Goal: Check status

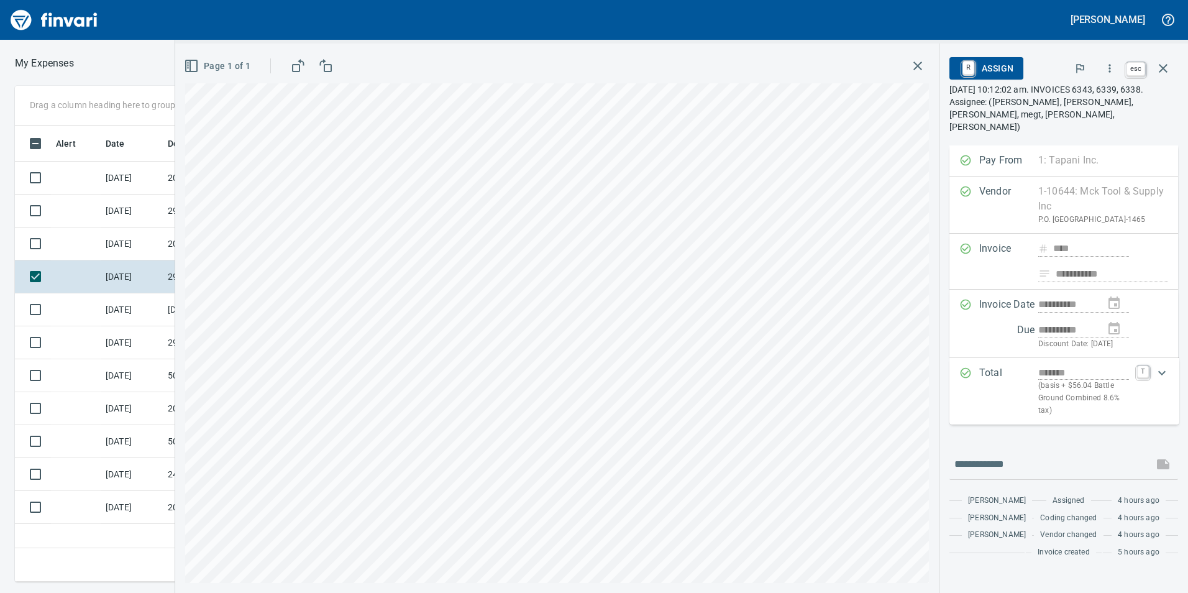
scroll to position [1, 1]
click at [1165, 68] on icon "button" at bounding box center [1162, 68] width 15 height 15
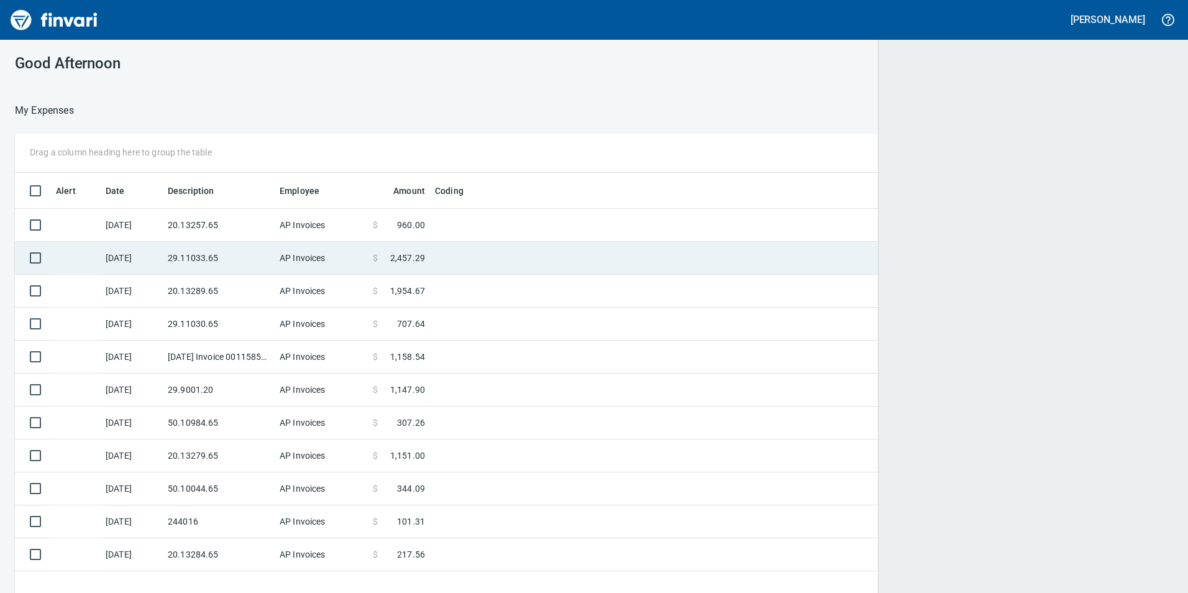
scroll to position [447, 1139]
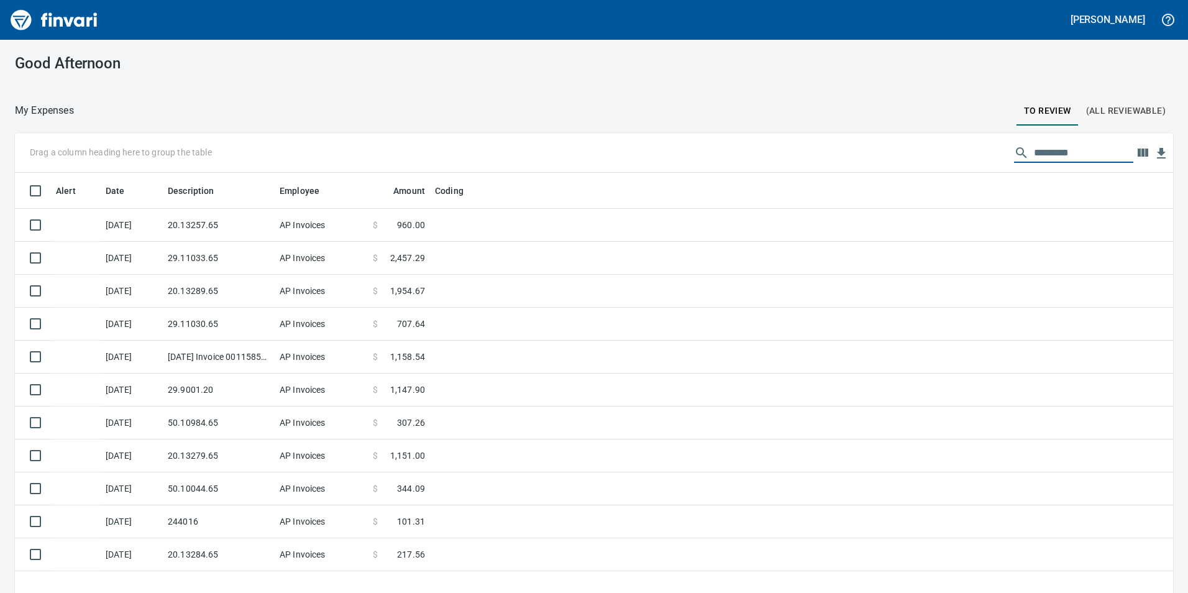
click at [1034, 155] on input "text" at bounding box center [1083, 153] width 99 height 20
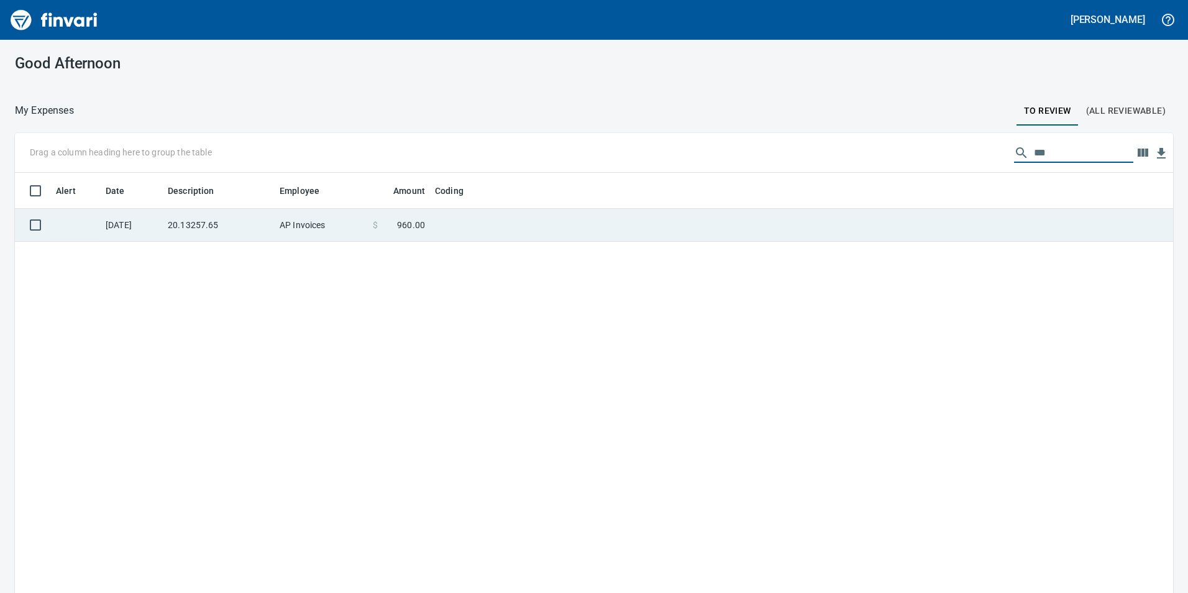
type input "***"
click at [404, 216] on td "$ 960.00" at bounding box center [399, 225] width 62 height 33
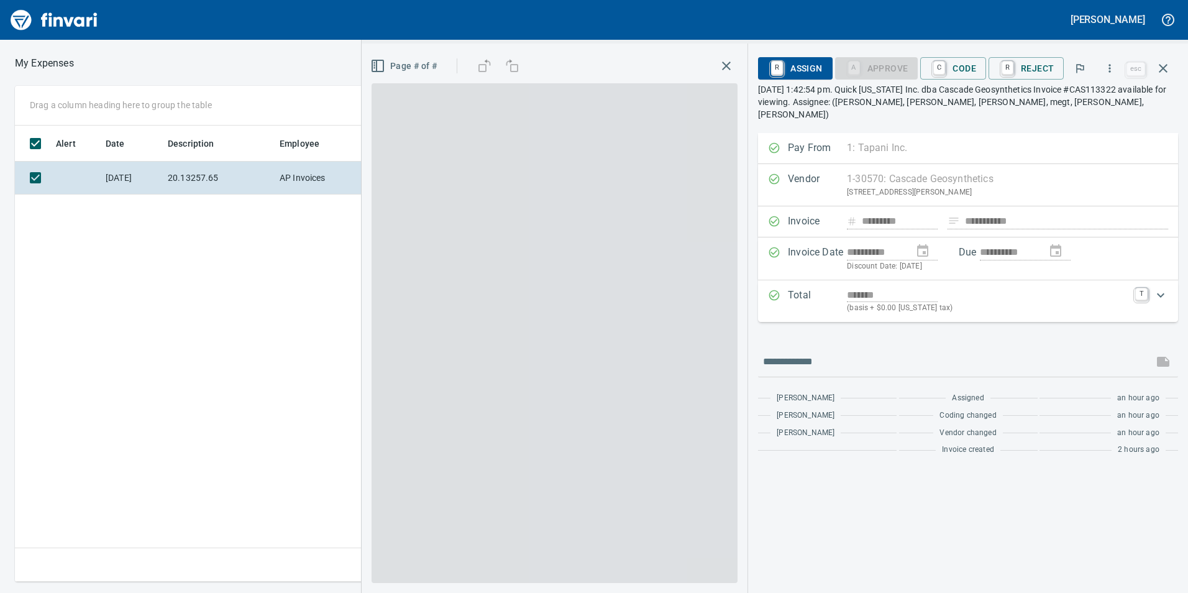
scroll to position [447, 838]
